Goal: Download file/media

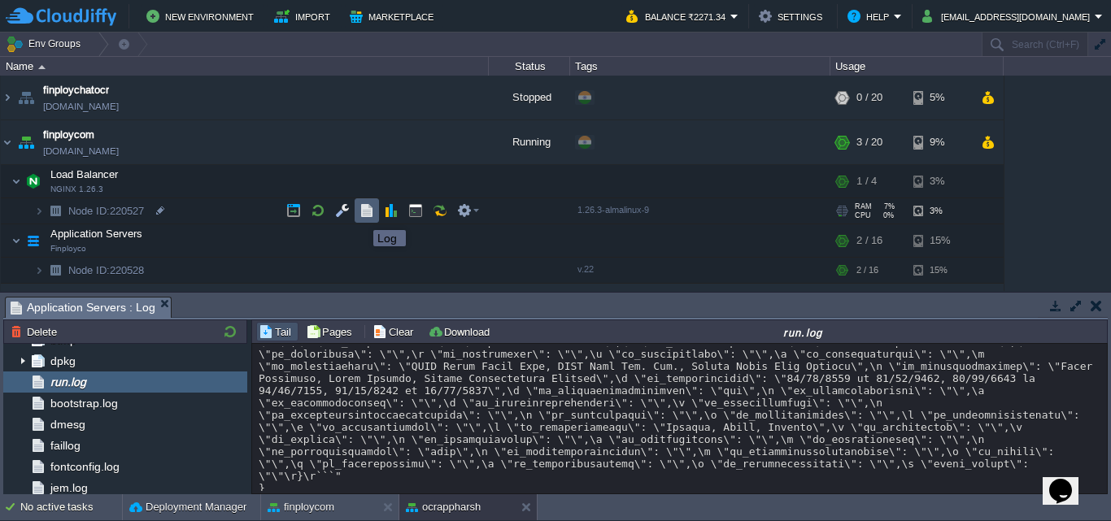
click at [361, 215] on button "button" at bounding box center [366, 210] width 15 height 15
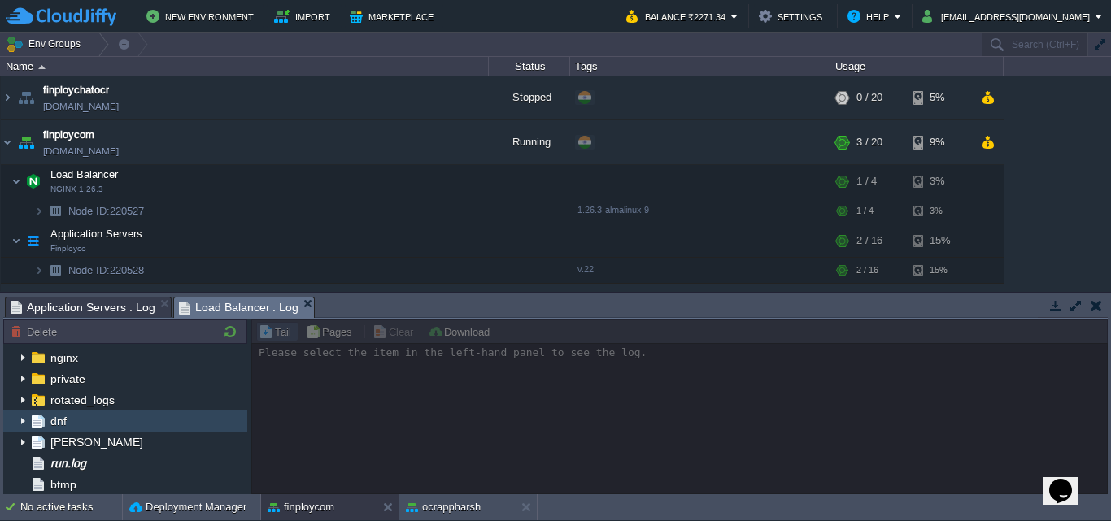
scroll to position [163, 0]
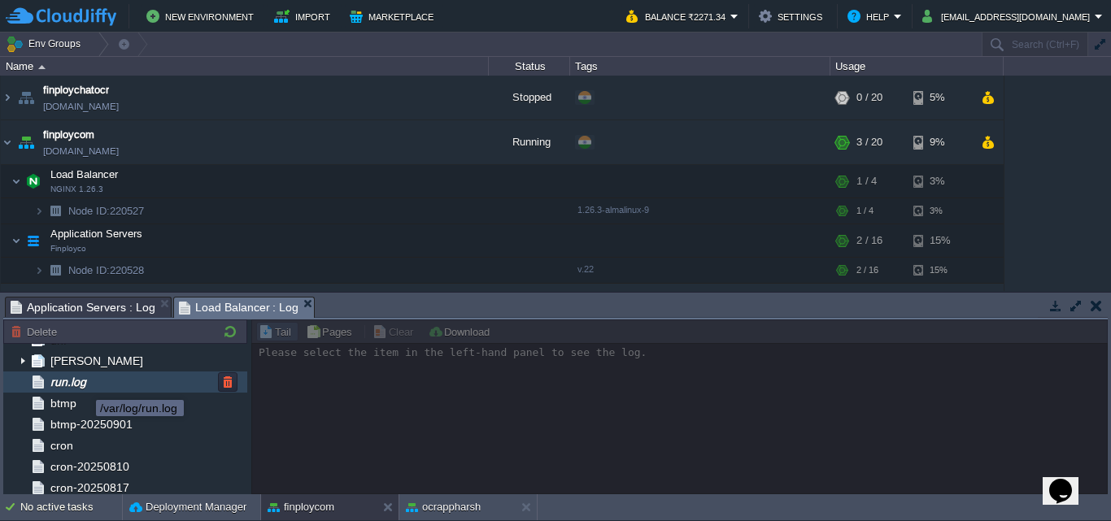
click at [84, 385] on span "run.log" at bounding box center [67, 382] width 41 height 15
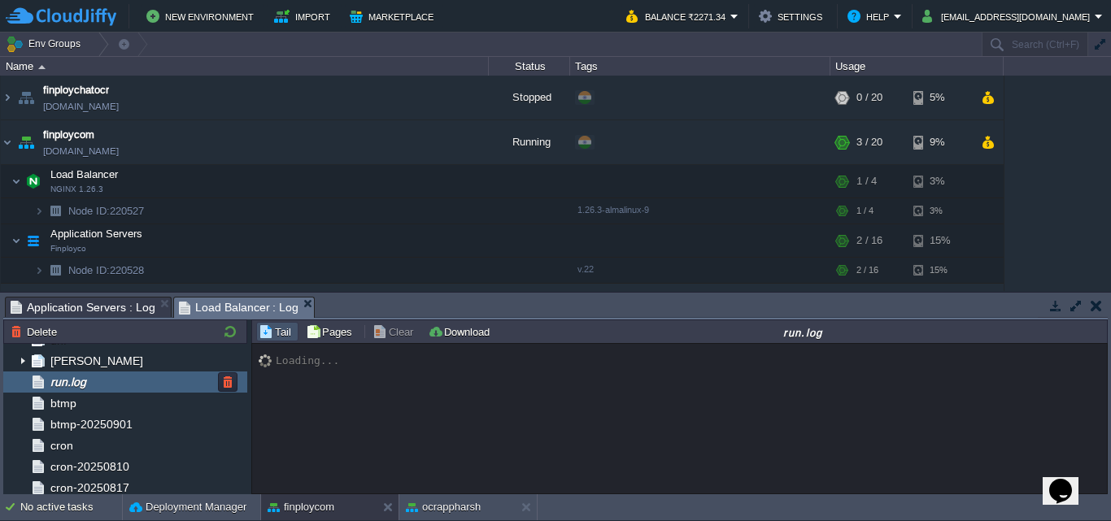
click at [117, 384] on div "run.log" at bounding box center [125, 382] width 244 height 21
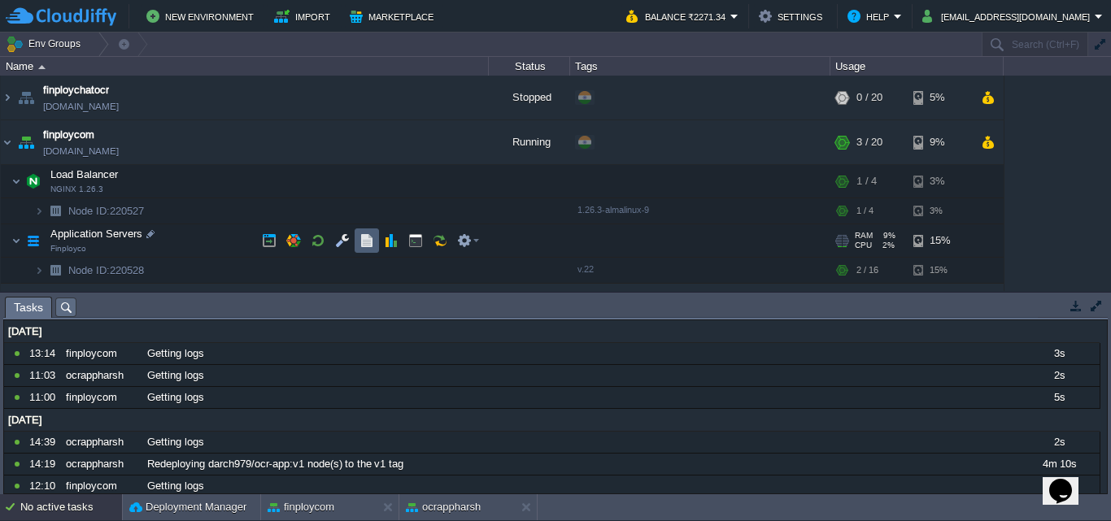
click at [358, 243] on td at bounding box center [367, 240] width 24 height 24
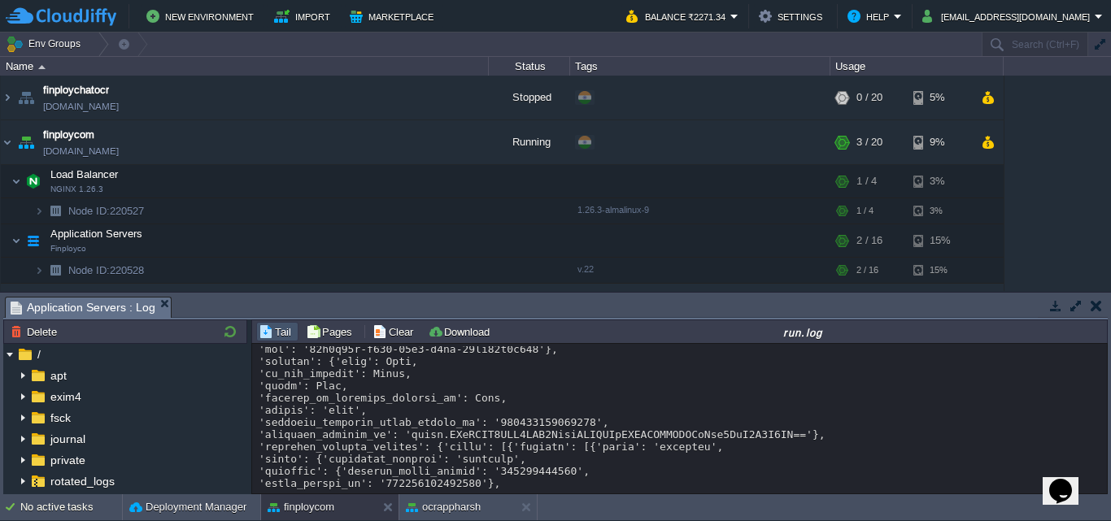
scroll to position [24772, 0]
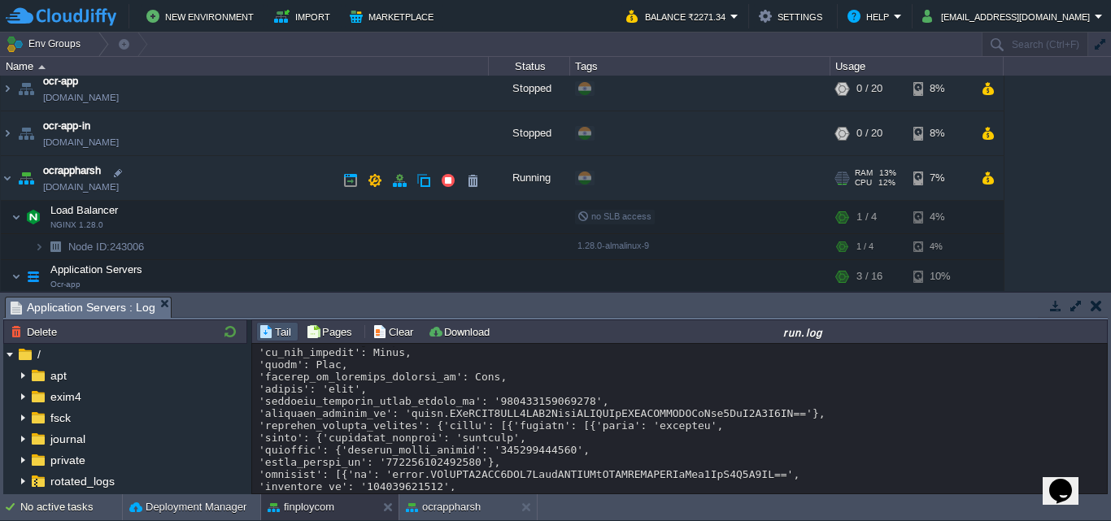
scroll to position [469, 0]
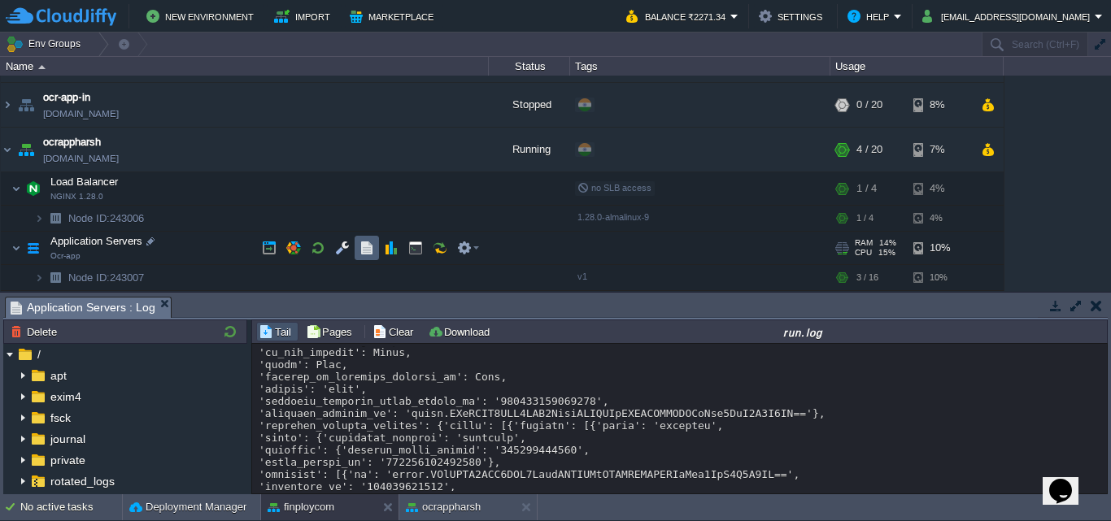
click at [359, 256] on td at bounding box center [367, 248] width 24 height 24
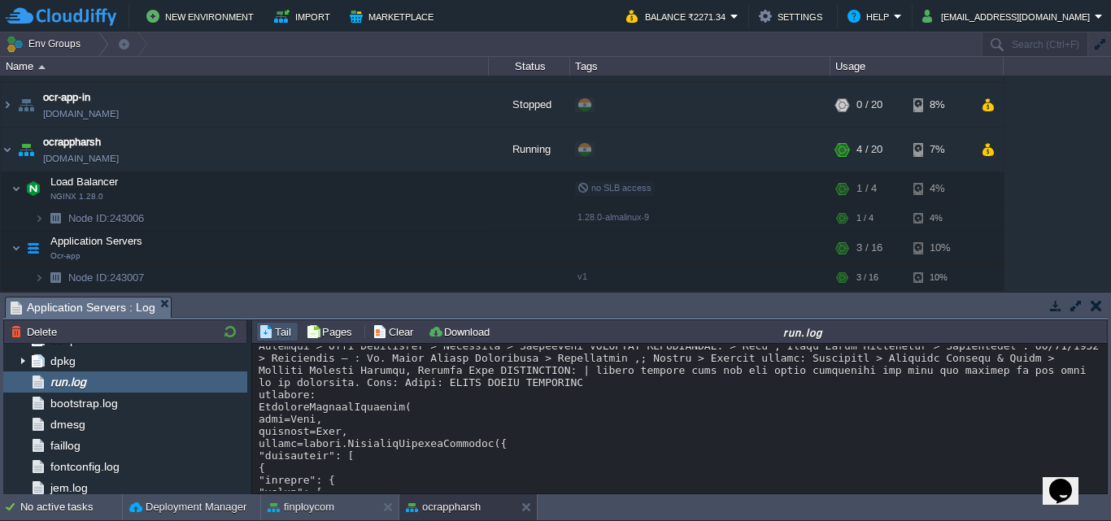
scroll to position [24685, 0]
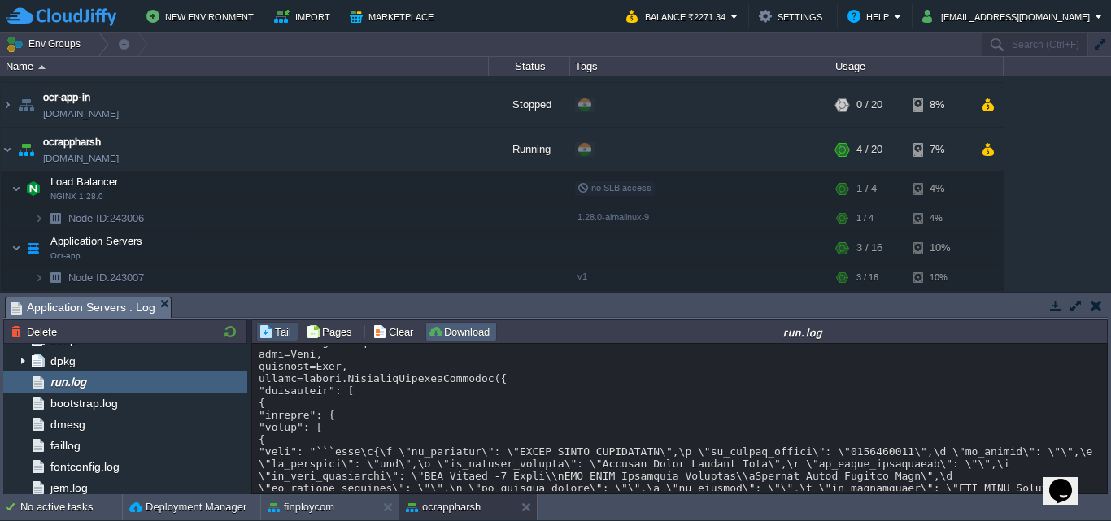
click at [450, 325] on button "Download" at bounding box center [461, 331] width 67 height 15
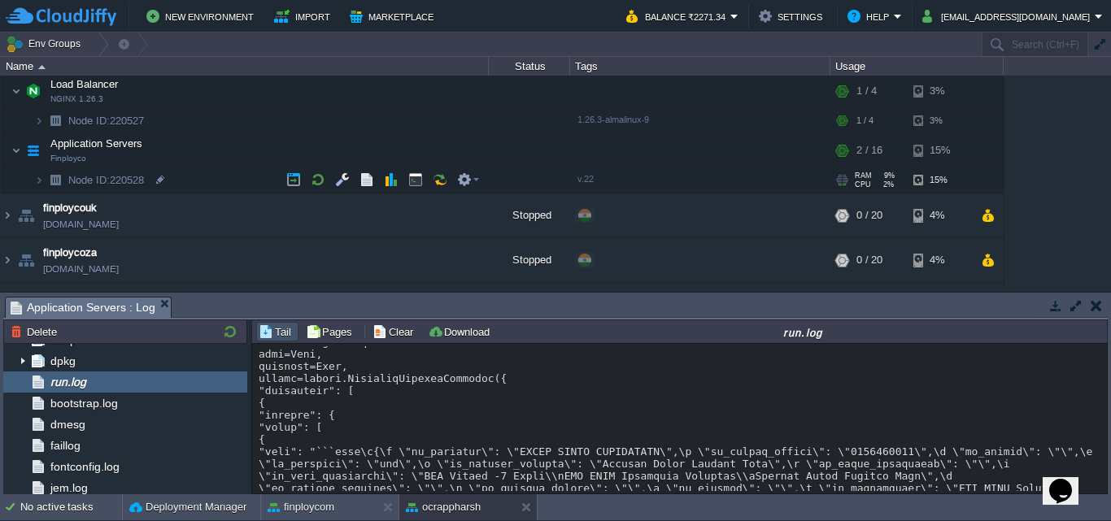
scroll to position [63, 0]
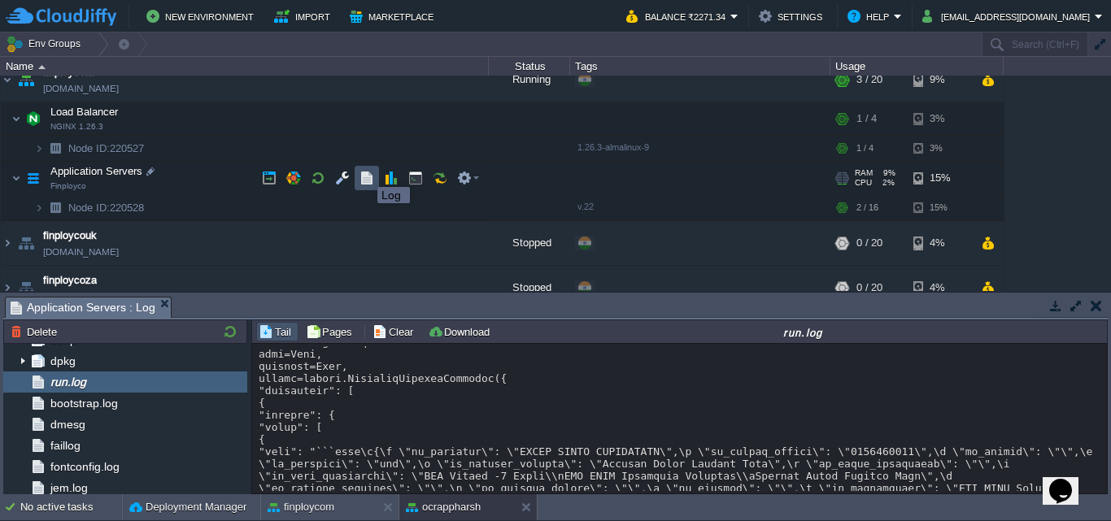
click at [365, 172] on button "button" at bounding box center [366, 178] width 15 height 15
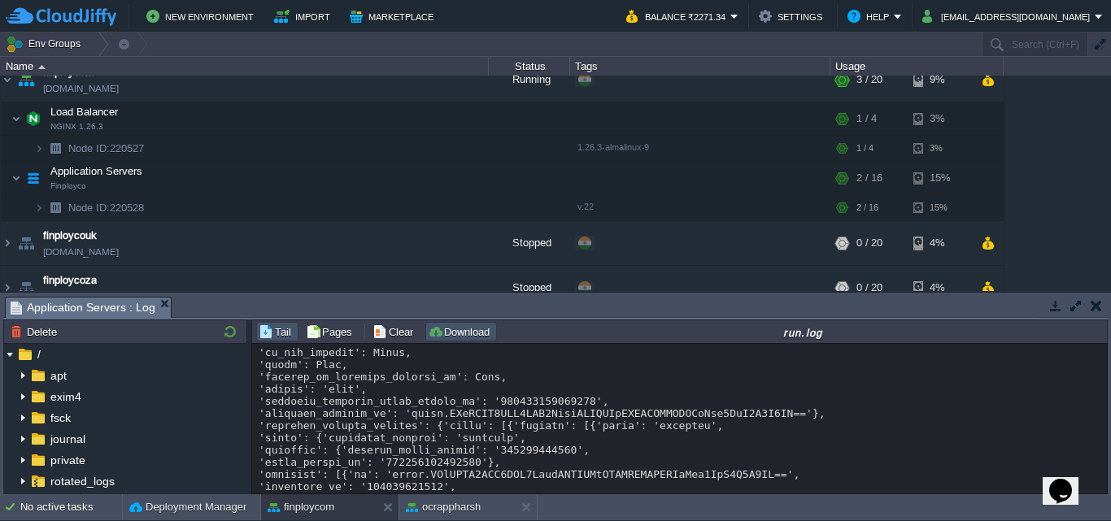
click at [433, 333] on button "Download" at bounding box center [461, 331] width 67 height 15
